Goal: Task Accomplishment & Management: Use online tool/utility

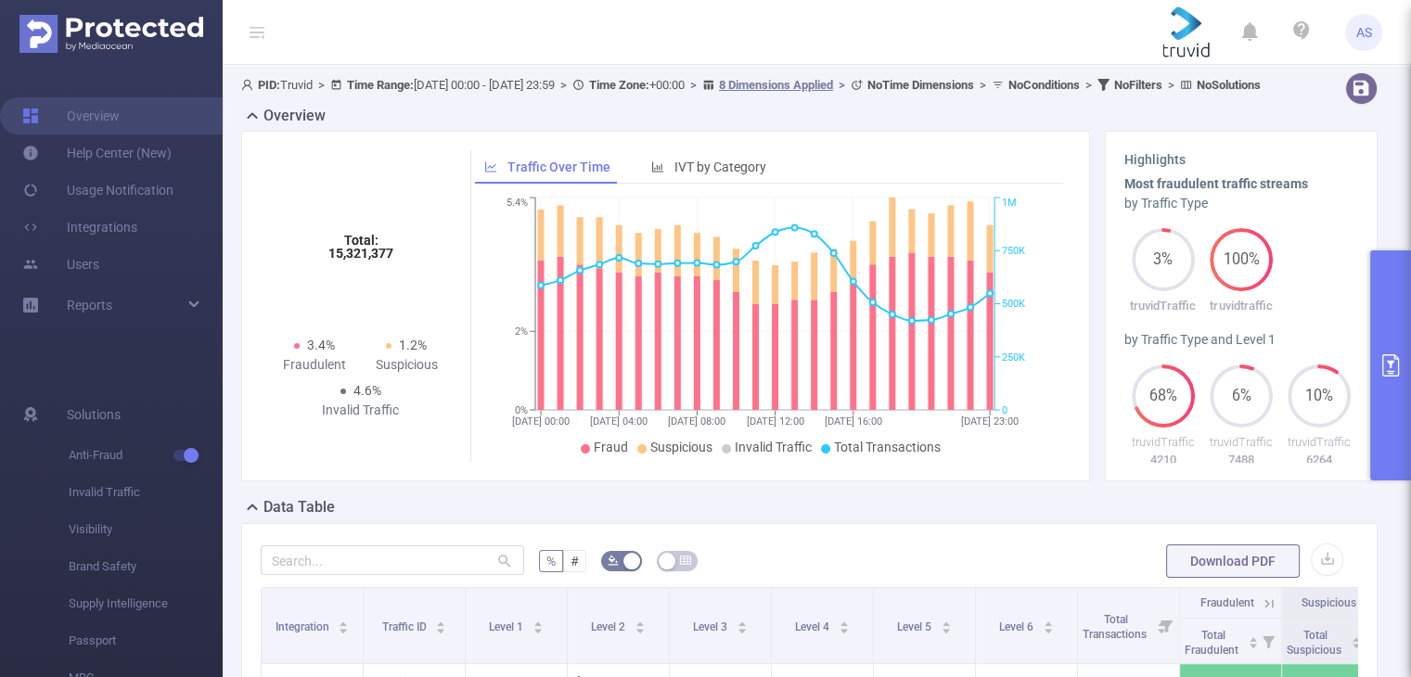
click at [1399, 360] on icon "primary" at bounding box center [1390, 365] width 22 height 22
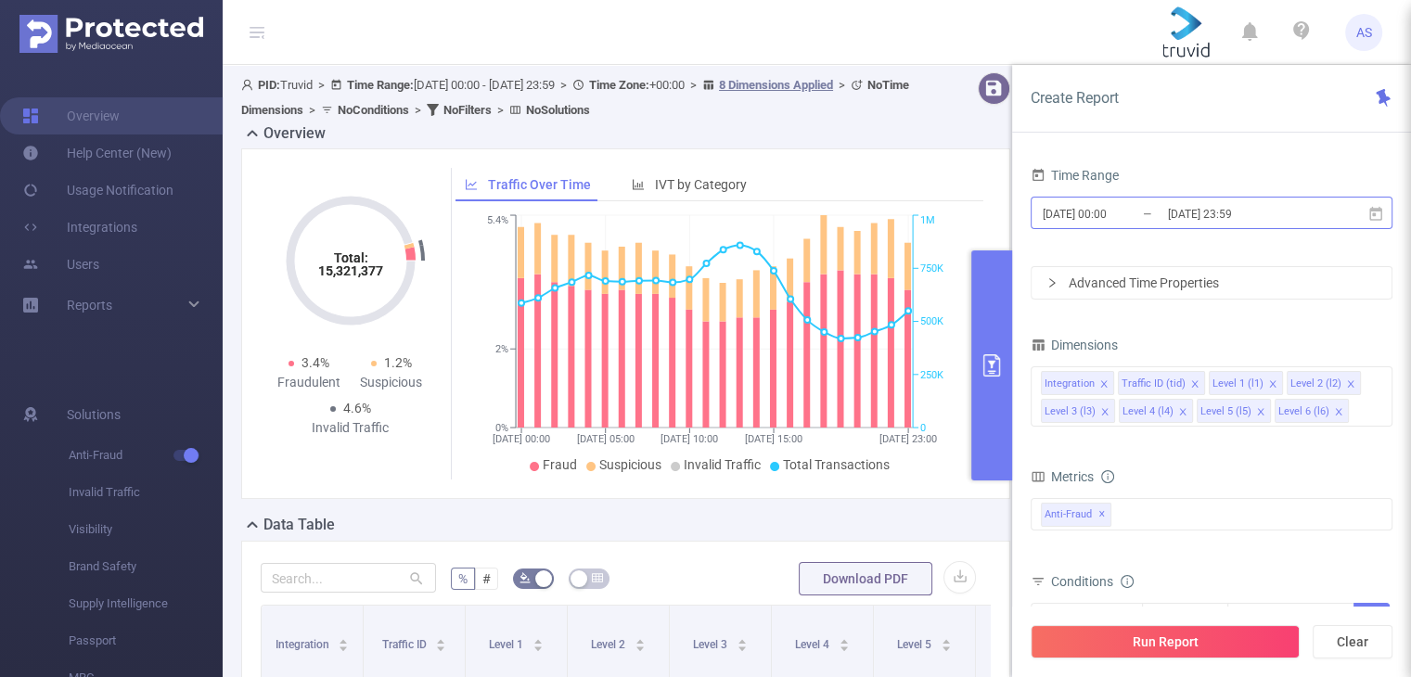
click at [1191, 215] on input "[DATE] 23:59" at bounding box center [1241, 213] width 150 height 25
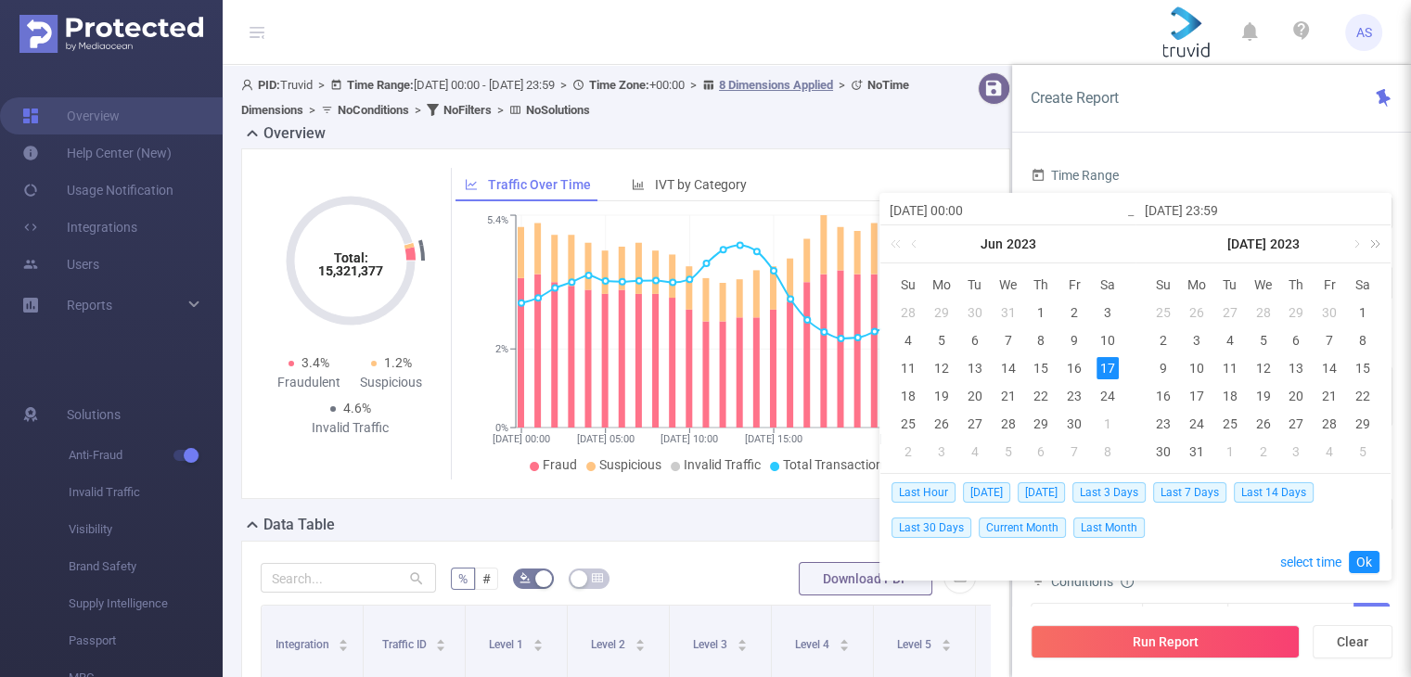
click at [1381, 240] on link at bounding box center [1372, 243] width 24 height 37
click at [1120, 241] on link at bounding box center [1117, 243] width 24 height 37
click at [1119, 241] on link at bounding box center [1117, 243] width 24 height 37
click at [1354, 246] on link at bounding box center [1355, 243] width 17 height 37
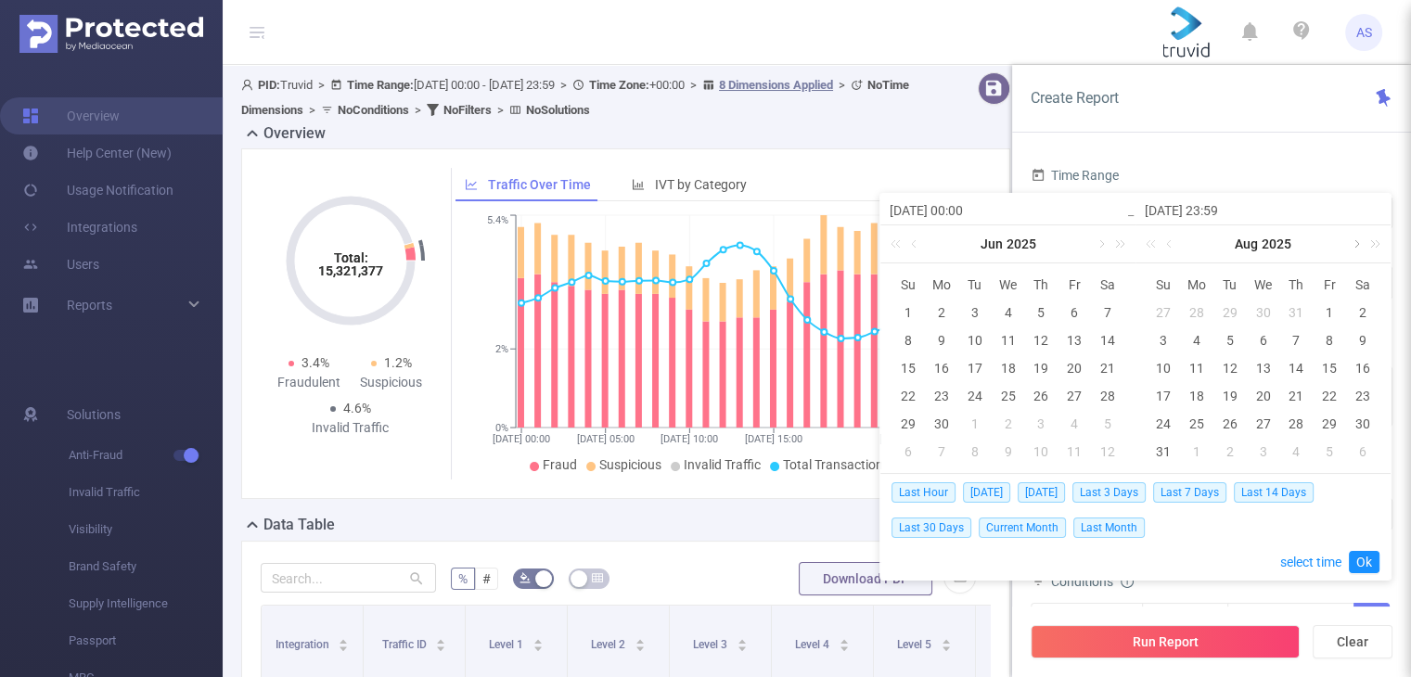
click at [1355, 246] on link at bounding box center [1355, 243] width 17 height 37
click at [1102, 248] on link at bounding box center [1100, 243] width 17 height 37
click at [1161, 331] on div "7" at bounding box center [1163, 340] width 22 height 22
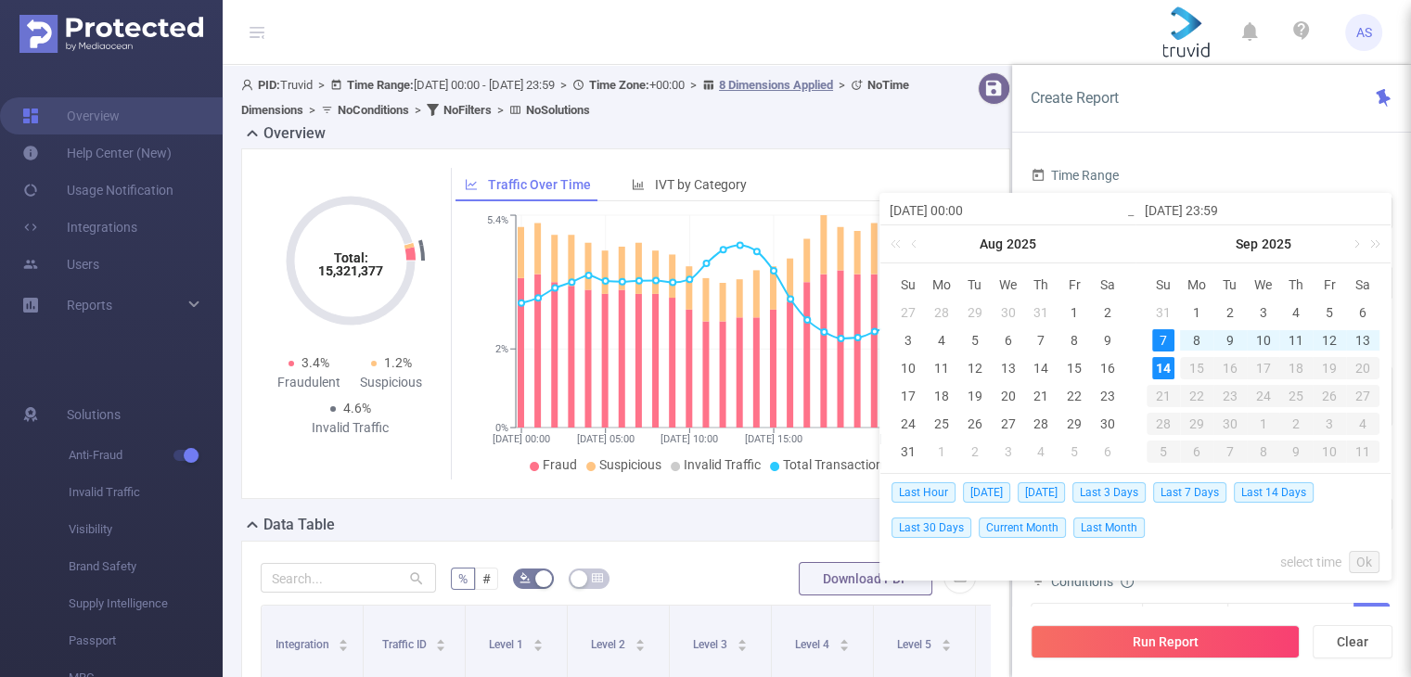
drag, startPoint x: 1167, startPoint y: 353, endPoint x: 1157, endPoint y: 354, distance: 9.3
click at [1159, 354] on td "14" at bounding box center [1162, 368] width 33 height 28
type input "[DATE] 00:00"
type input "[DATE] 23:59"
type input "[DATE] 00:00"
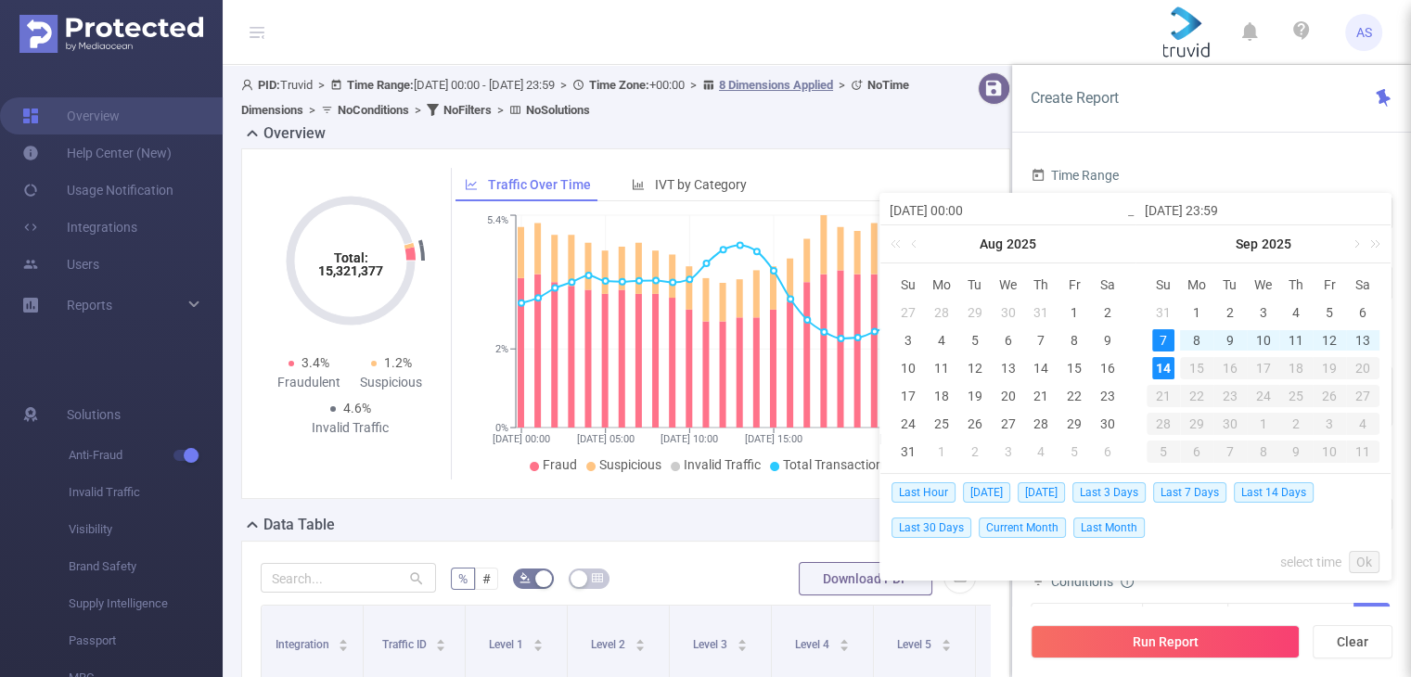
type input "[DATE] 23:59"
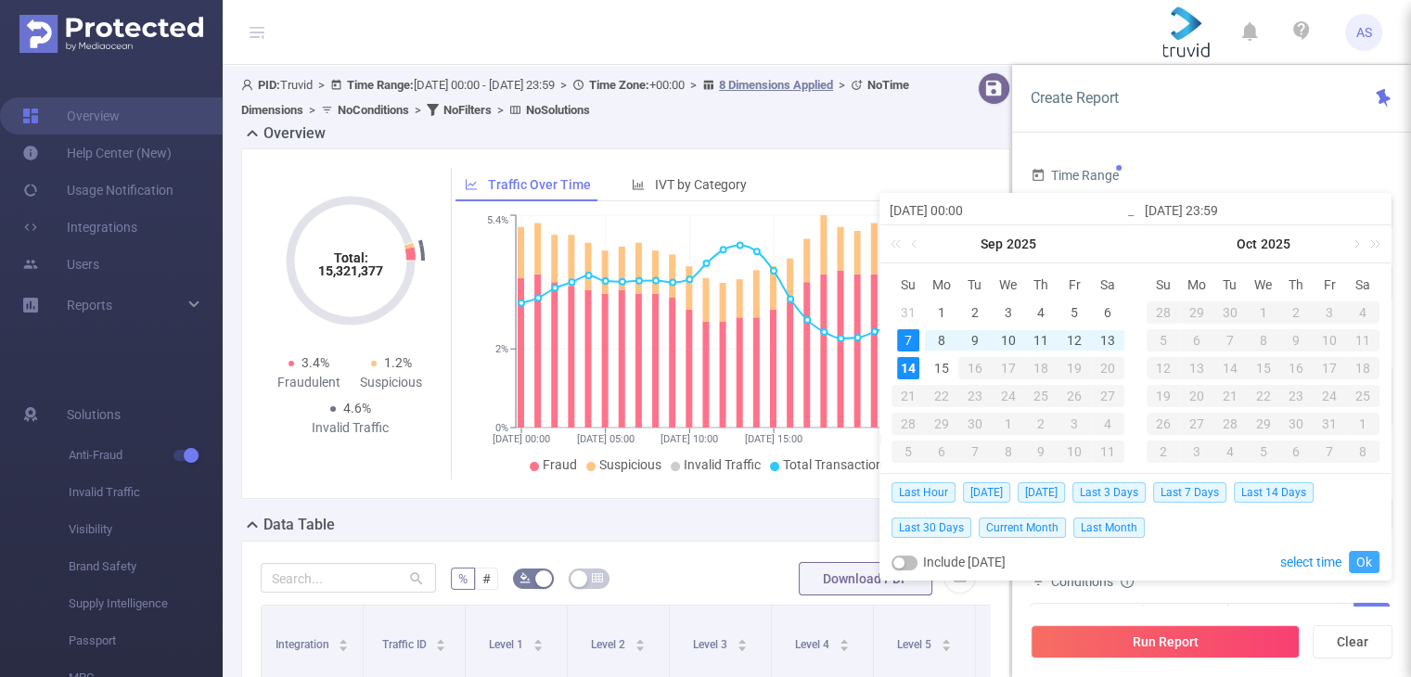
click at [1368, 550] on div "Last Hour [DATE] [DATE] Last 3 Days Last 7 Days Last 14 Days Last 30 Days Curre…" at bounding box center [1135, 527] width 488 height 106
click at [1245, 646] on button "Run Report" at bounding box center [1164, 641] width 269 height 33
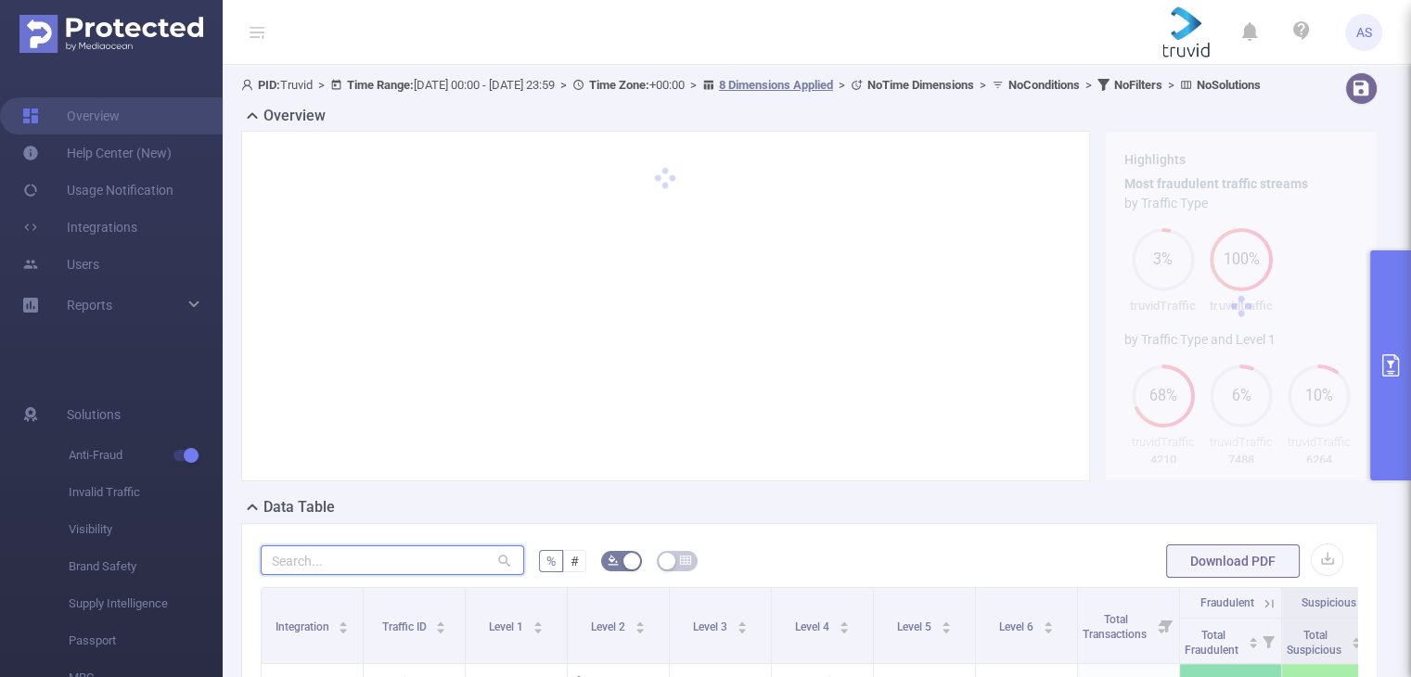
click at [393, 575] on input "text" at bounding box center [392, 560] width 263 height 30
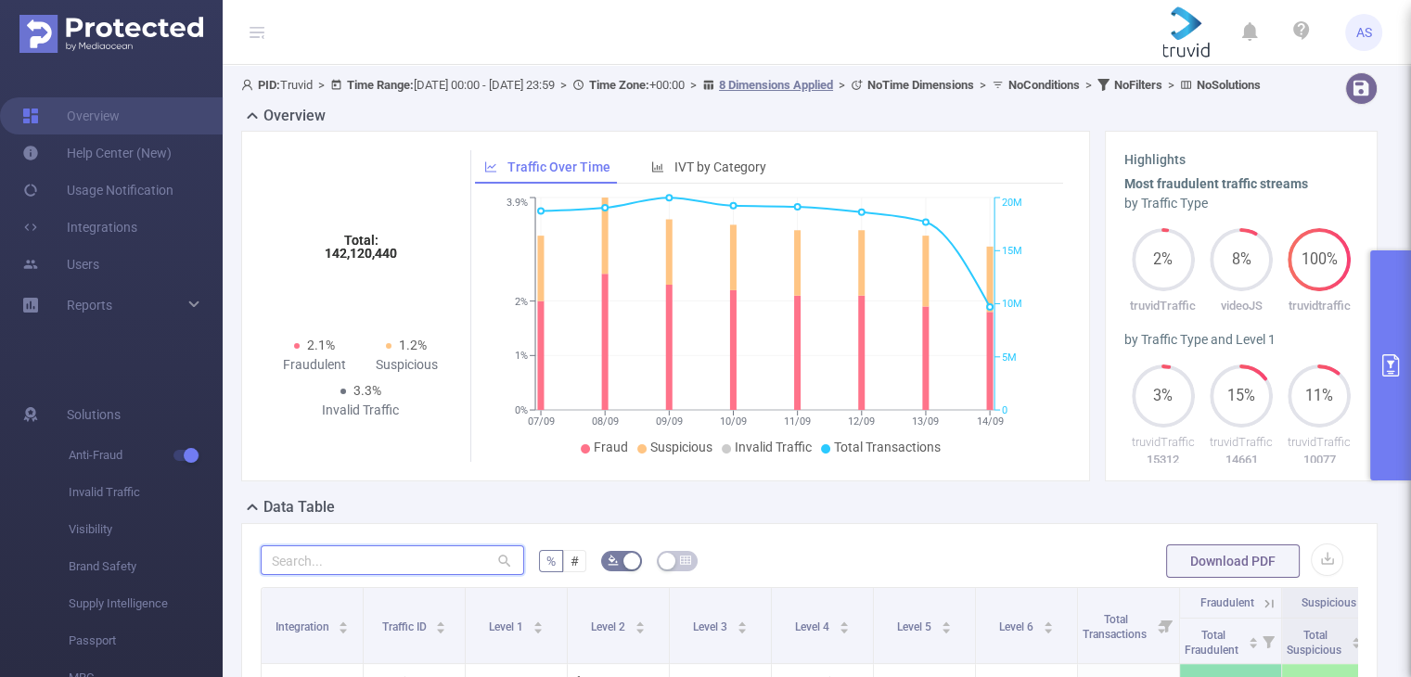
click at [376, 571] on input "text" at bounding box center [392, 560] width 263 height 30
paste input "s"
click at [384, 575] on input "text" at bounding box center [392, 560] width 263 height 30
type input "smakidnia"
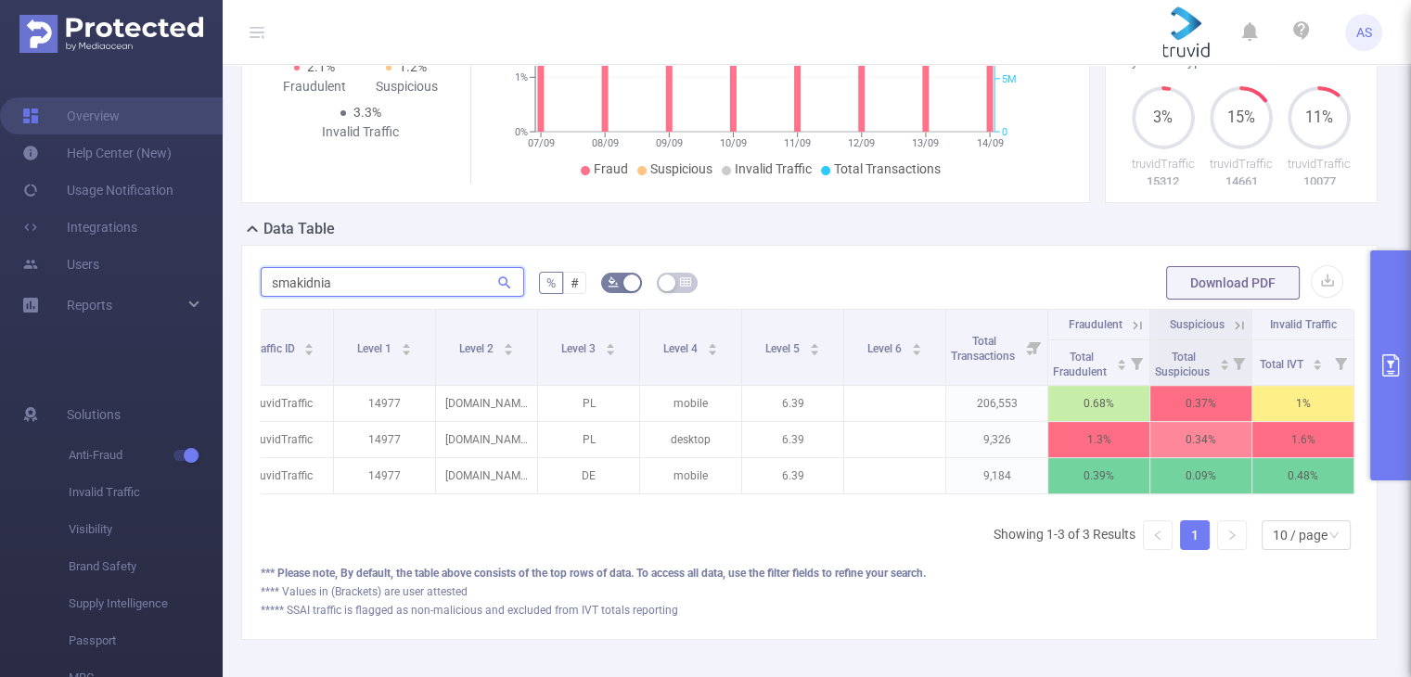
scroll to position [0, 145]
